Goal: Ask a question

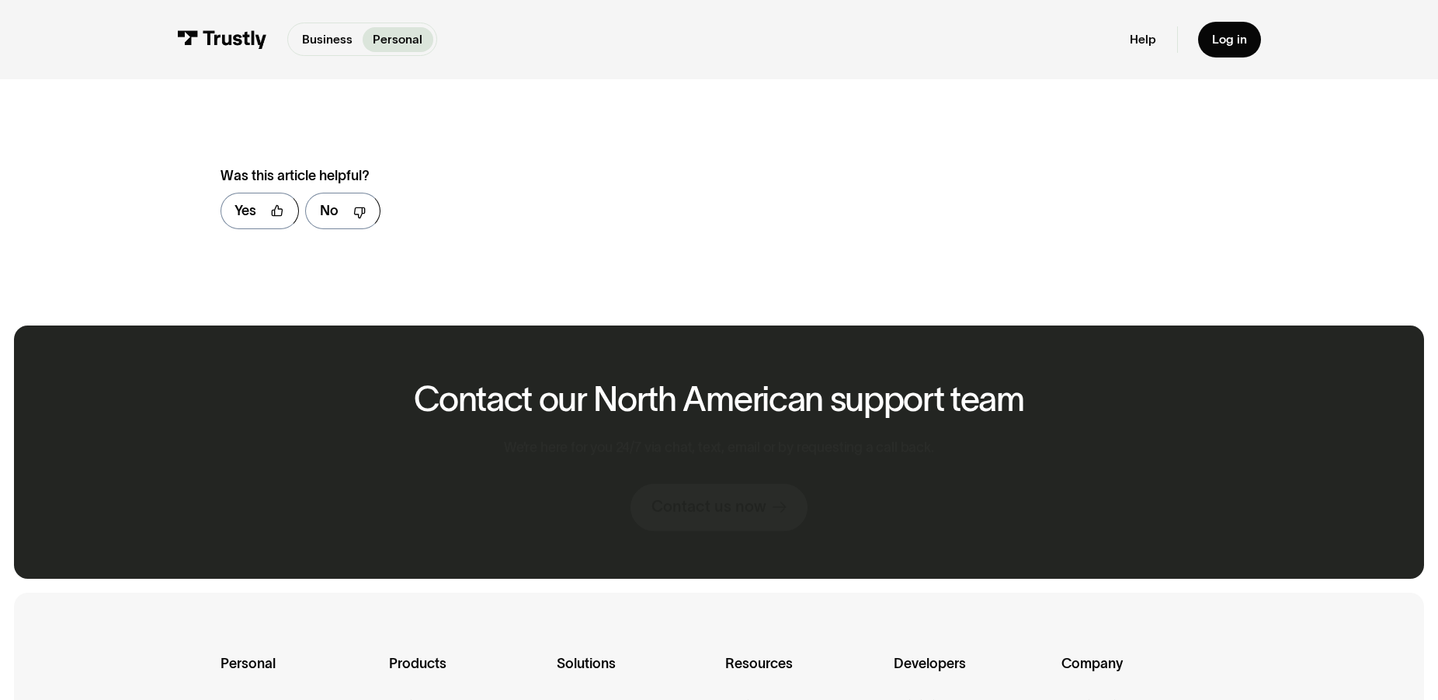
scroll to position [634, 0]
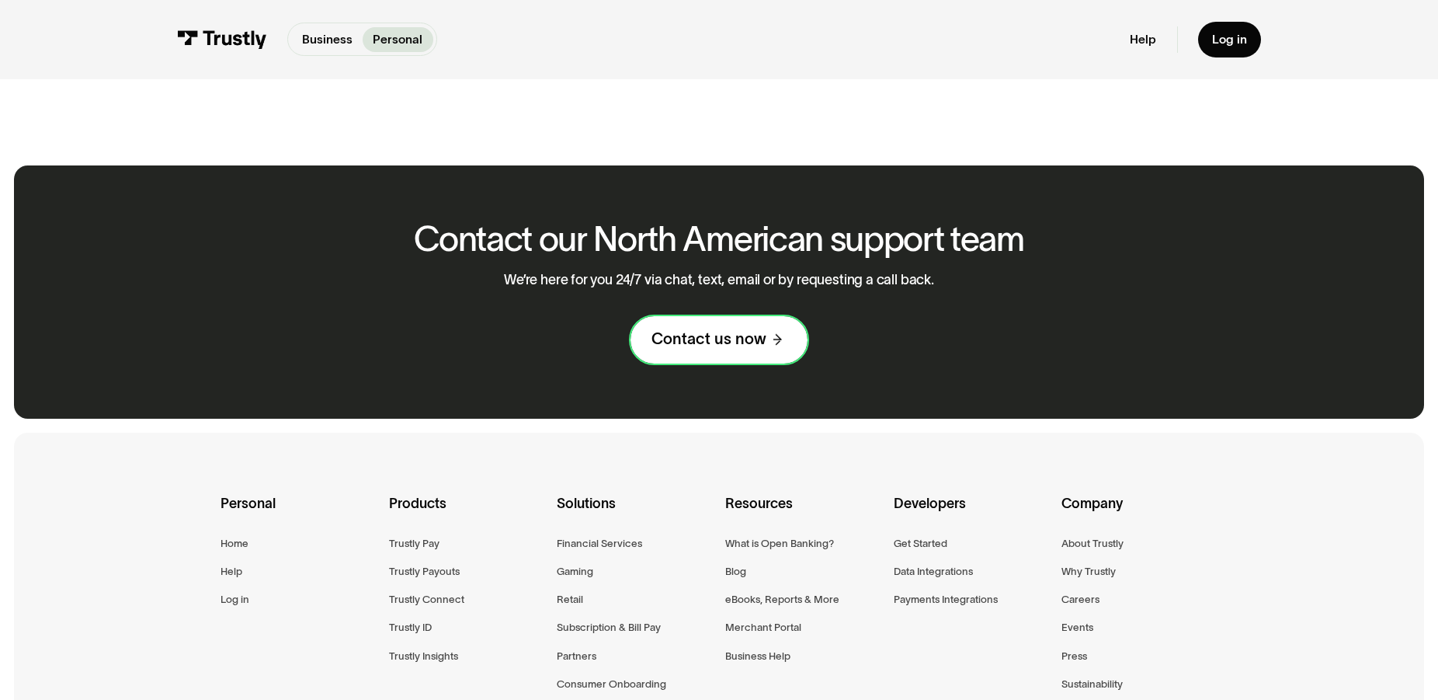
click at [727, 337] on div "Contact us now" at bounding box center [708, 339] width 115 height 20
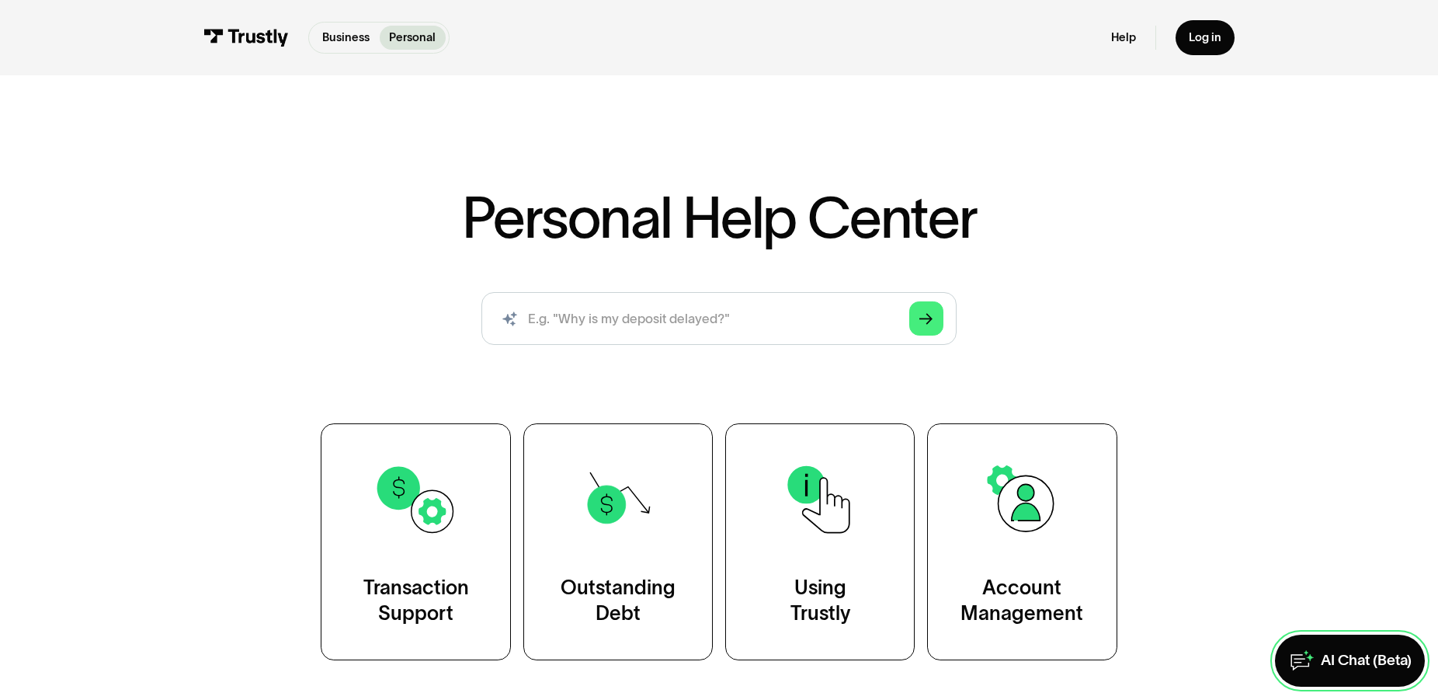
click at [1336, 651] on div "AI Chat (Beta)" at bounding box center [1366, 660] width 91 height 19
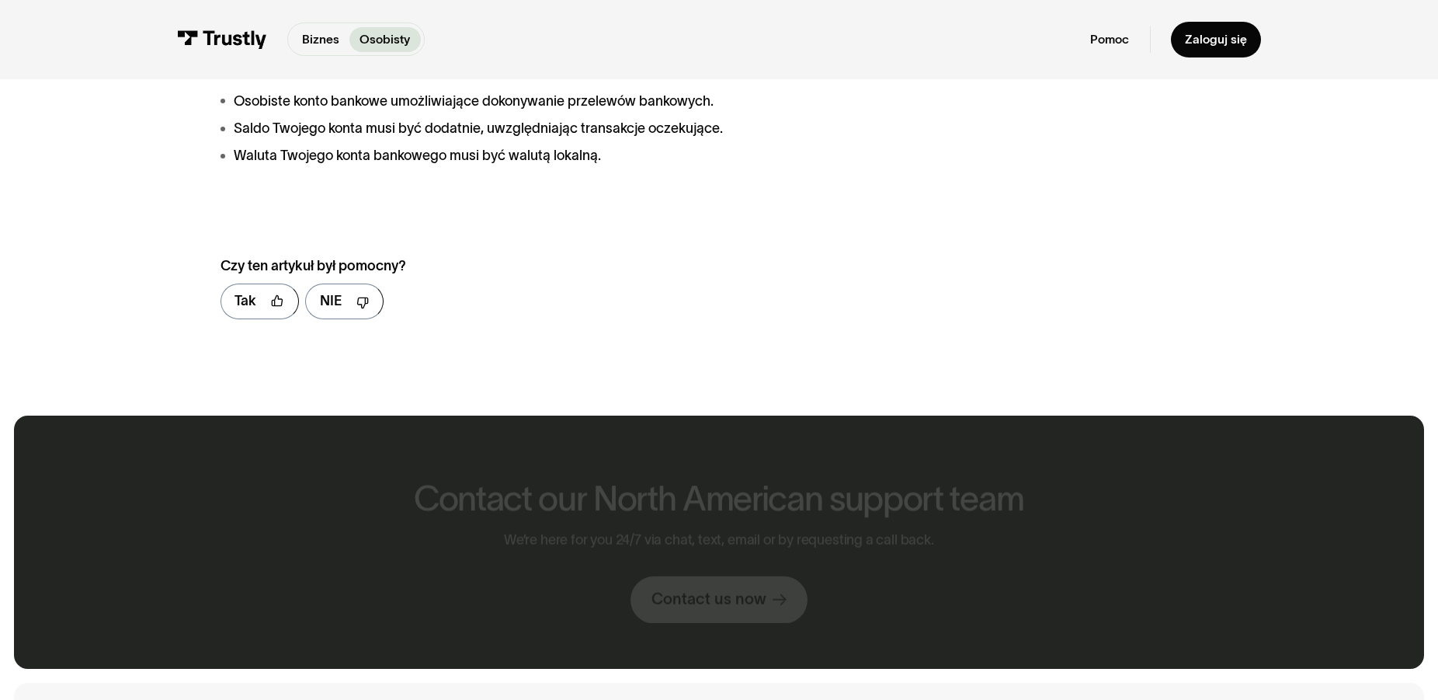
scroll to position [634, 0]
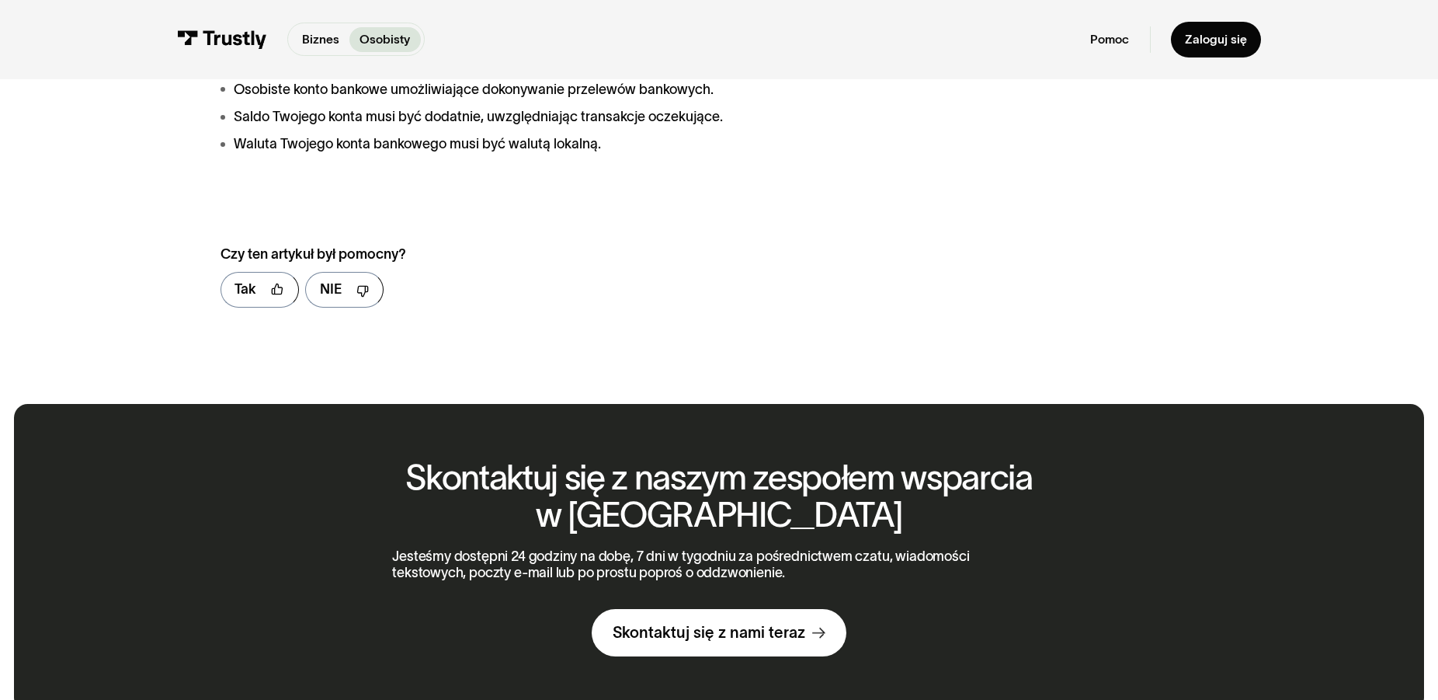
click at [1341, 178] on div "Aby korzystać z naszych usług, nie jest wymagane pobieranie, rejestracja ani za…" at bounding box center [719, 59] width 1411 height 662
